Goal: Task Accomplishment & Management: Use online tool/utility

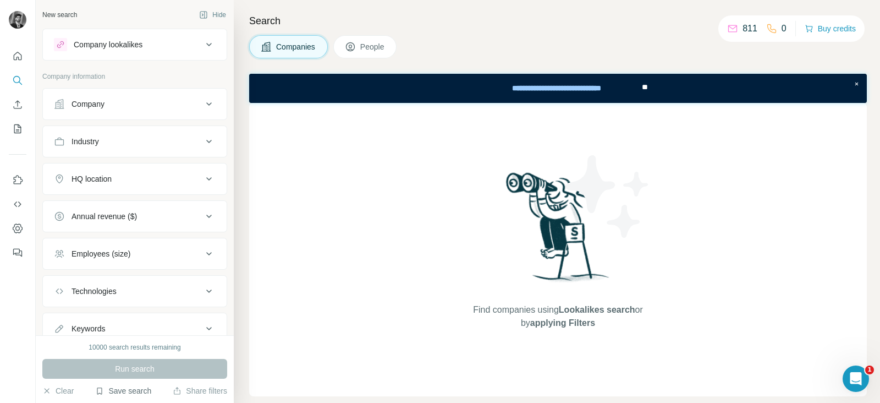
click at [132, 391] on button "Save search" at bounding box center [123, 390] width 56 height 11
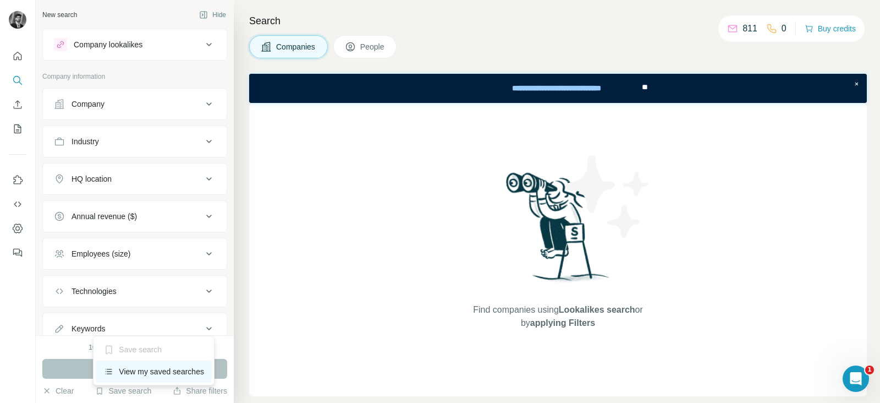
click at [139, 367] on div "View my saved searches" at bounding box center [154, 371] width 116 height 22
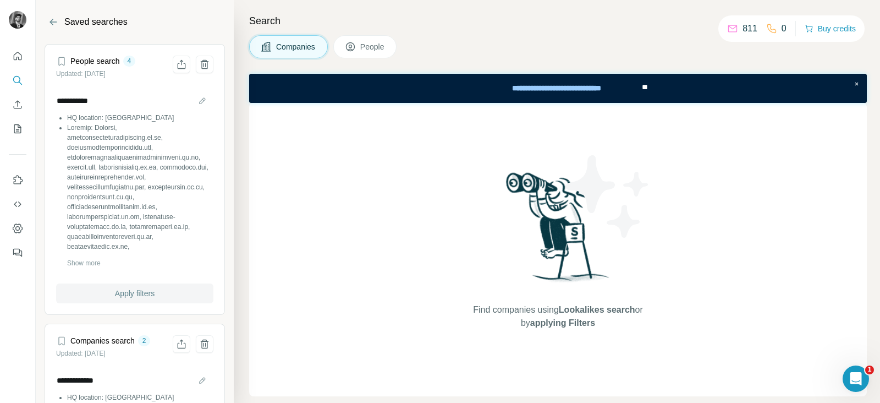
click at [123, 293] on span "Apply filters" at bounding box center [135, 293] width 40 height 11
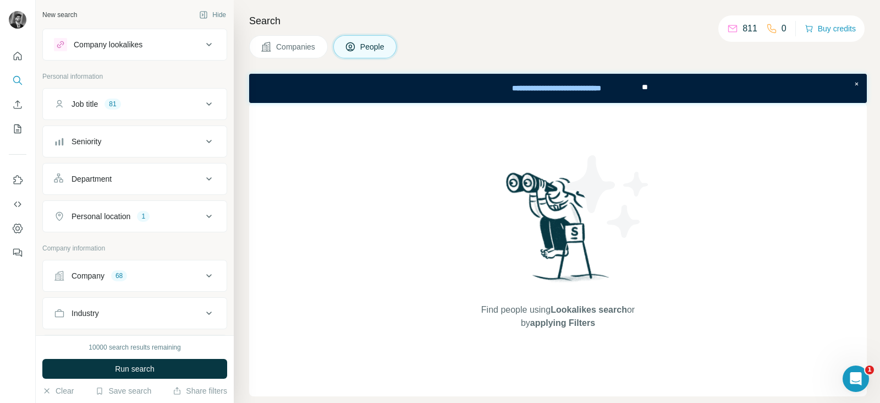
click at [278, 32] on div "Search Companies People Find people using Lookalikes search or by applying Filt…" at bounding box center [557, 201] width 646 height 403
click at [281, 40] on button "Companies" at bounding box center [288, 46] width 79 height 23
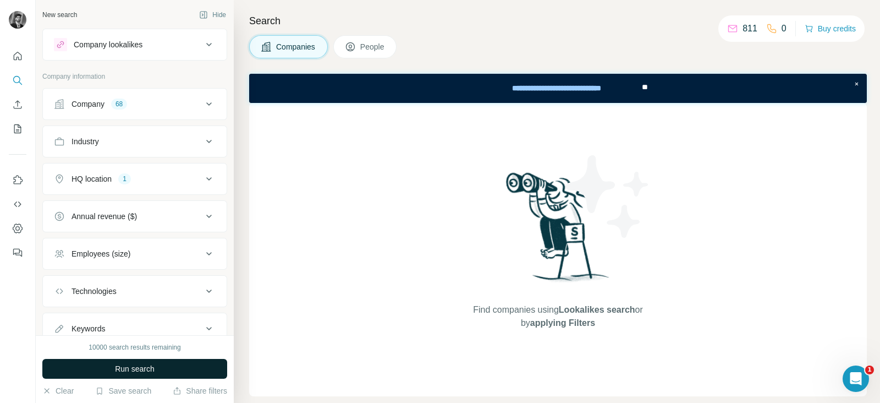
click at [150, 367] on span "Run search" at bounding box center [135, 368] width 40 height 11
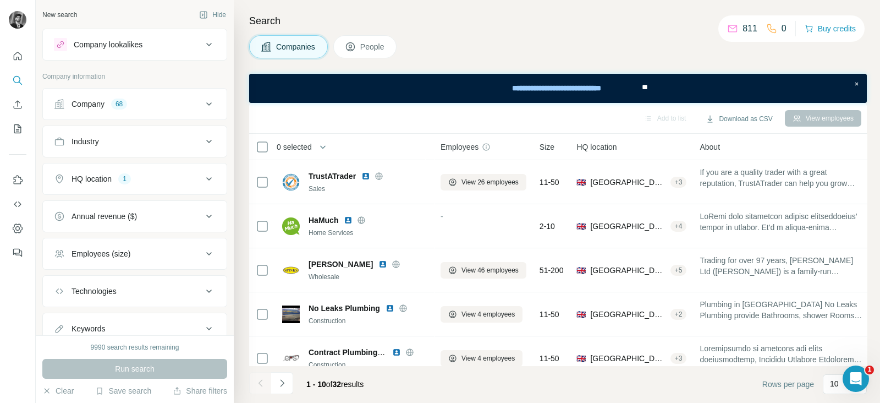
click at [202, 106] on icon at bounding box center [208, 103] width 13 height 13
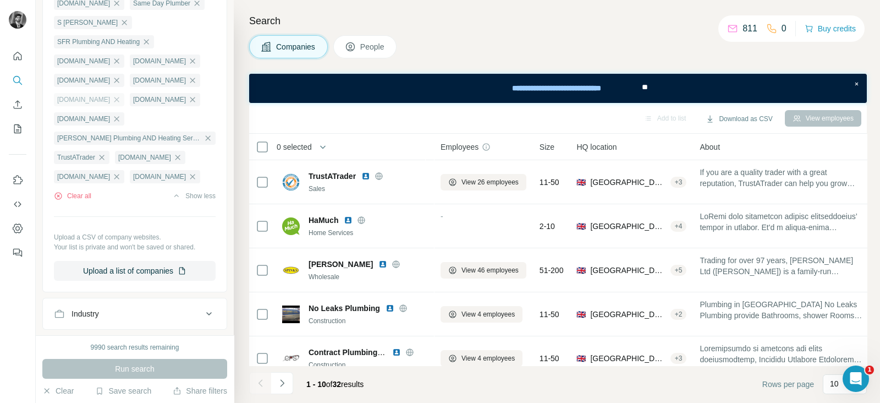
scroll to position [1370, 0]
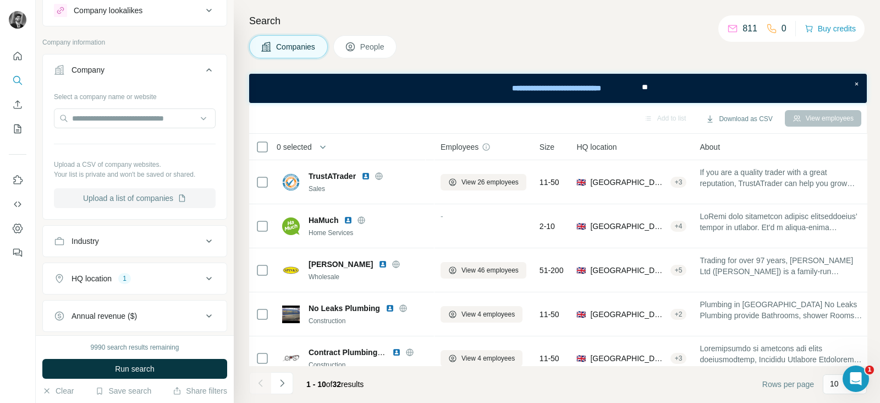
click at [182, 206] on button "Upload a list of companies" at bounding box center [135, 198] width 162 height 20
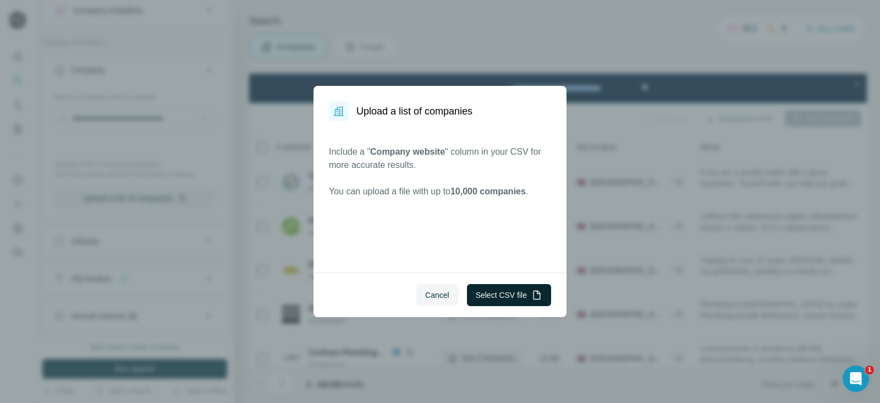
click at [514, 299] on button "Select CSV file" at bounding box center [509, 295] width 84 height 22
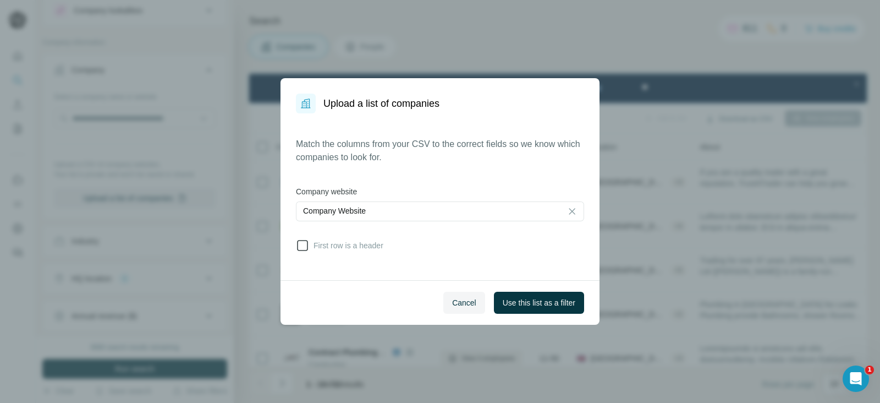
click at [305, 243] on icon at bounding box center [302, 245] width 13 height 13
click at [578, 303] on button "Use this list as a filter" at bounding box center [539, 303] width 90 height 22
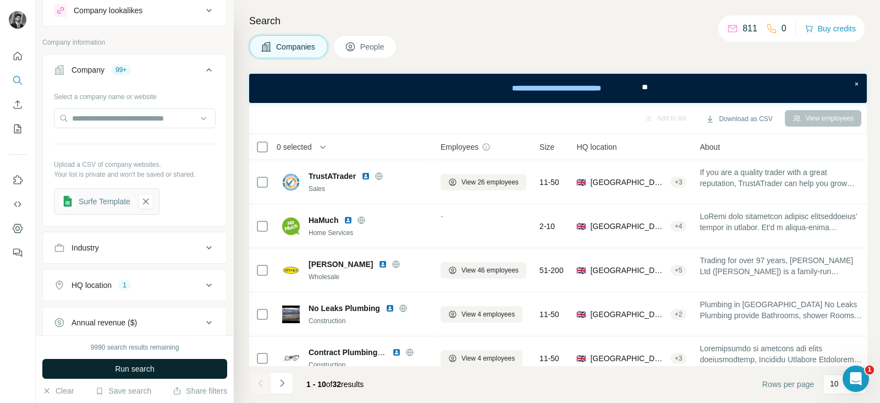
click at [140, 375] on button "Run search" at bounding box center [134, 369] width 185 height 20
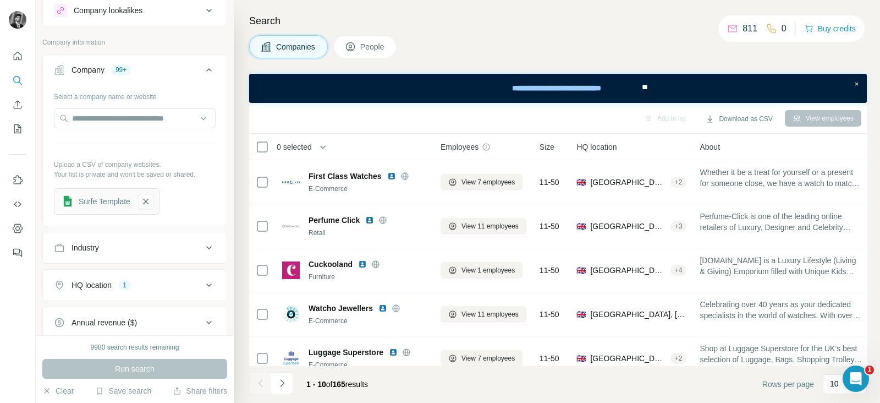
click at [364, 48] on span "People" at bounding box center [372, 46] width 25 height 11
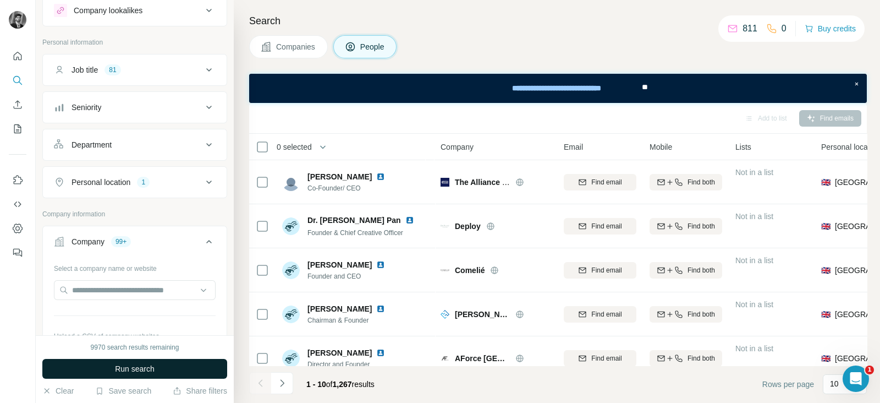
click at [145, 372] on span "Run search" at bounding box center [135, 368] width 40 height 11
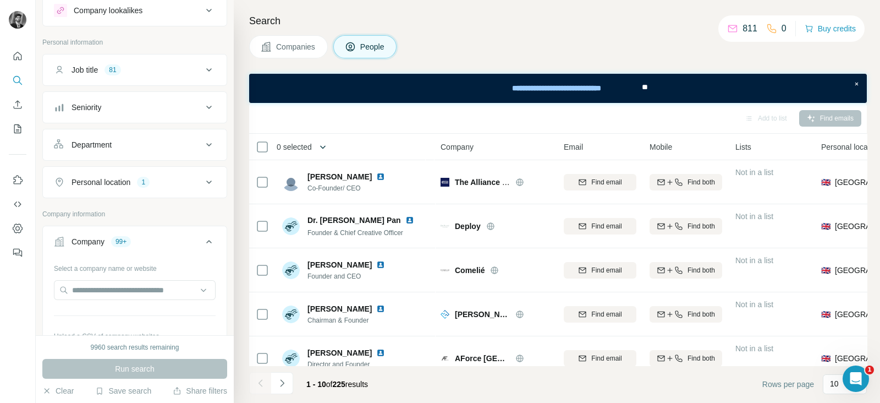
click at [327, 145] on icon "button" at bounding box center [322, 146] width 11 height 11
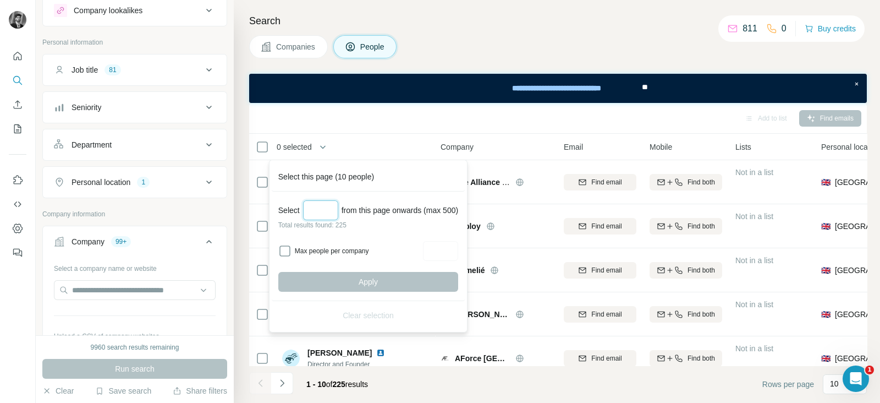
click at [333, 210] on input "Select a number (up to 500)" at bounding box center [320, 210] width 35 height 20
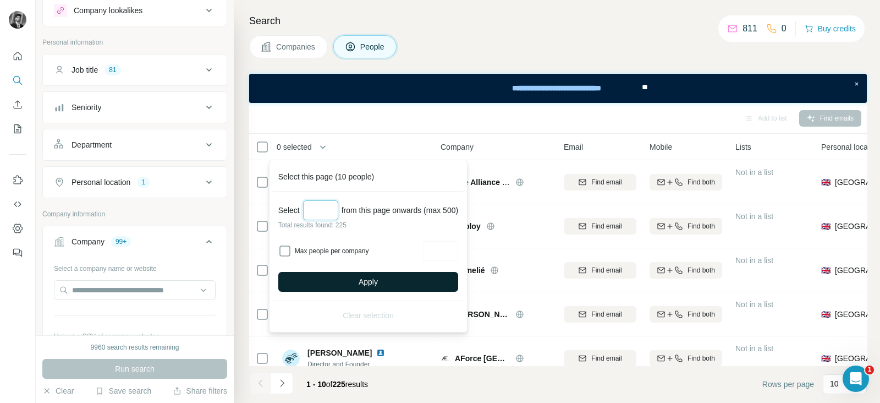
type input "***"
click at [329, 278] on button "Apply" at bounding box center [368, 282] width 180 height 20
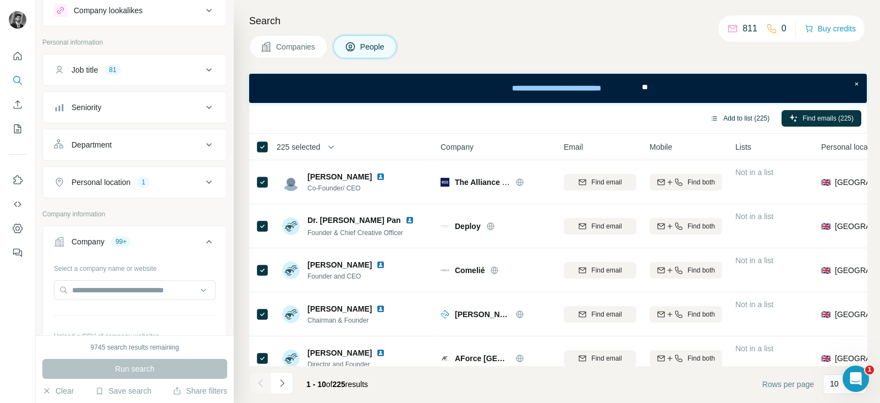
click at [744, 117] on button "Add to list (225)" at bounding box center [739, 118] width 75 height 17
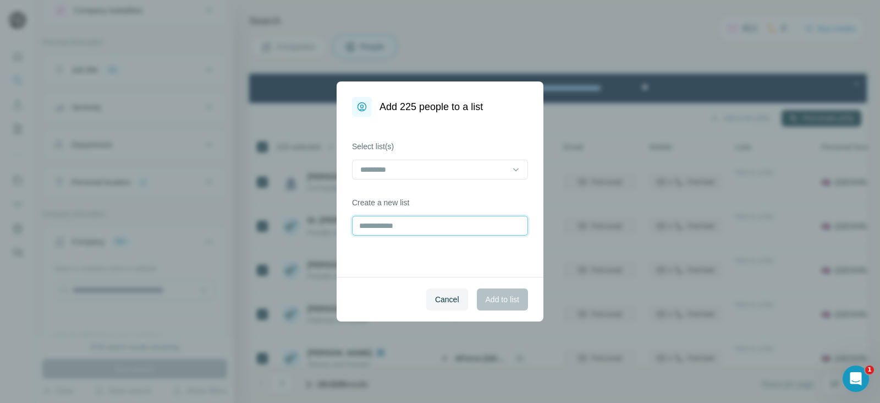
click at [389, 224] on input "text" at bounding box center [440, 226] width 176 height 20
type input "**********"
click at [513, 296] on span "Add to list" at bounding box center [503, 299] width 34 height 11
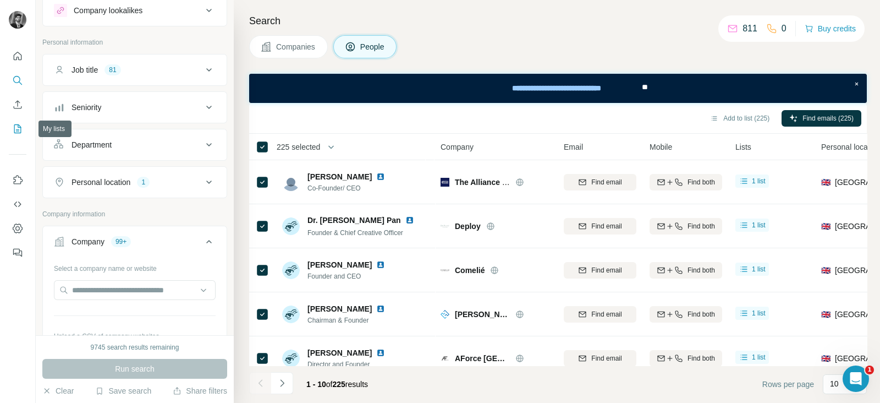
click at [16, 127] on icon "My lists" at bounding box center [17, 128] width 11 height 11
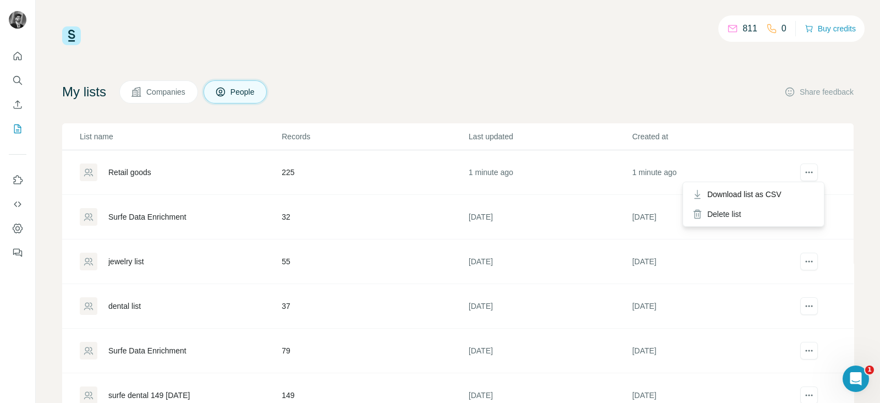
click at [767, 194] on span "Download list as CSV" at bounding box center [744, 194] width 74 height 11
